Goal: Information Seeking & Learning: Learn about a topic

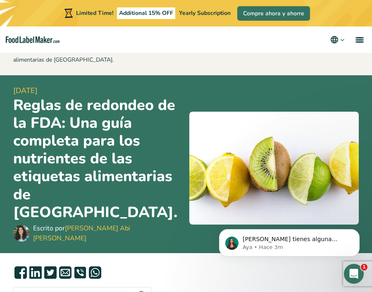
scroll to position [1, 0]
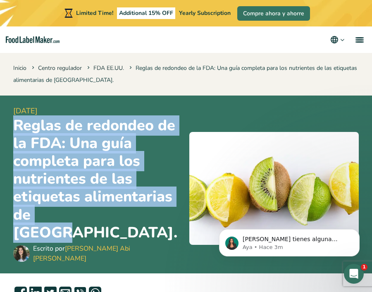
drag, startPoint x: 14, startPoint y: 124, endPoint x: 87, endPoint y: 209, distance: 112.3
click at [87, 209] on h1 "Reglas de redondeo de la FDA: Una guía completa para los nutrientes de las etiq…" at bounding box center [97, 178] width 169 height 125
copy h1 "Reglas de redondeo de la FDA: Una guía completa para los nutrientes de las etiq…"
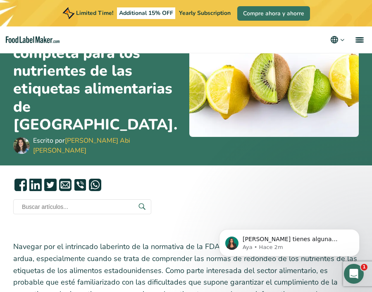
scroll to position [108, 0]
